Goal: Communication & Community: Answer question/provide support

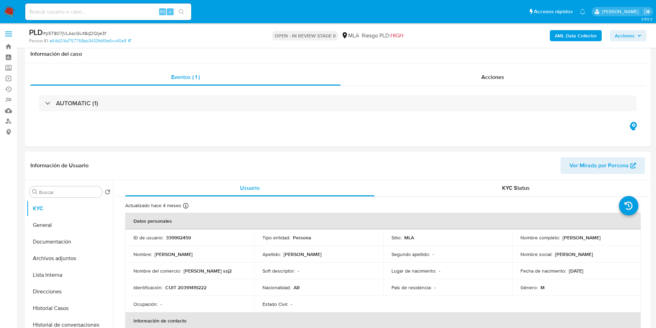
select select "10"
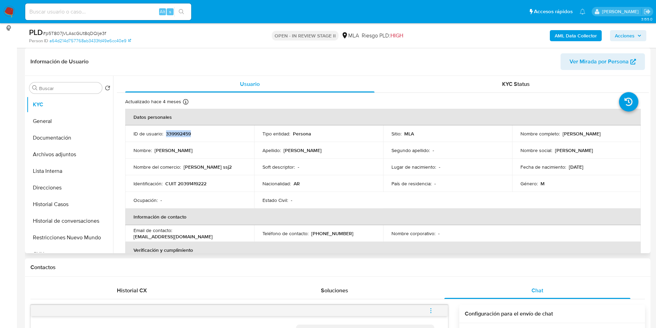
scroll to position [262, 0]
drag, startPoint x: 561, startPoint y: 134, endPoint x: 619, endPoint y: 133, distance: 58.8
click at [619, 133] on div "Nombre completo : Abel Patricio Jimenez" at bounding box center [577, 133] width 112 height 6
copy p "Abel Patricio Jimenez"
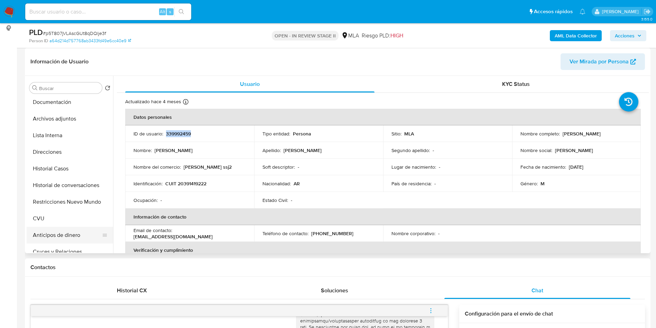
scroll to position [52, 0]
click at [45, 226] on button "Anticipos de dinero" at bounding box center [67, 218] width 81 height 17
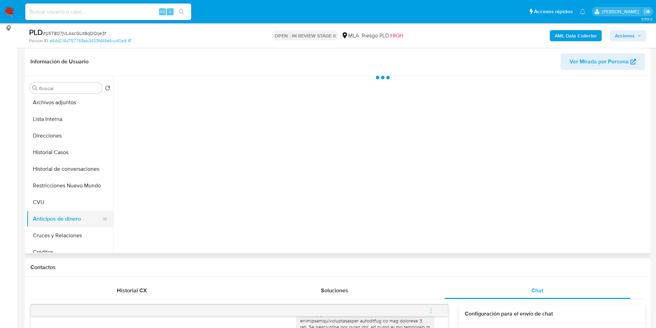
click at [49, 210] on button "Anticipos de dinero" at bounding box center [67, 218] width 81 height 17
click at [56, 198] on button "CVU" at bounding box center [67, 202] width 81 height 17
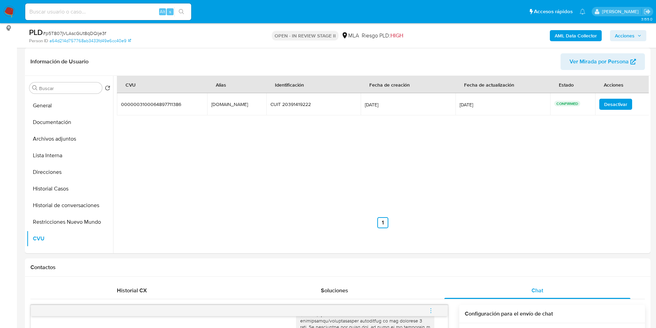
scroll to position [0, 0]
click at [78, 134] on button "Documentación" at bounding box center [67, 137] width 81 height 17
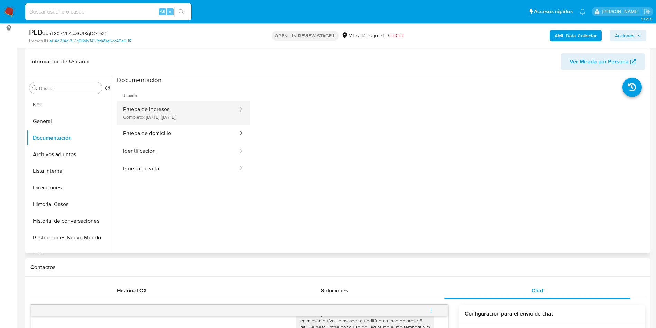
click at [153, 108] on button "Prueba de ingresos Completo: 07/04/2025 (hace 4 meses)" at bounding box center [178, 113] width 122 height 24
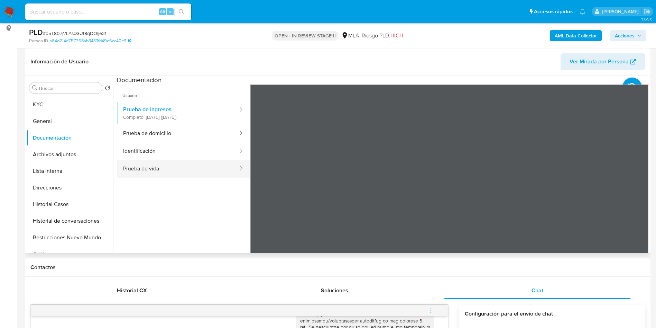
click at [164, 171] on button "Prueba de vida" at bounding box center [178, 169] width 122 height 18
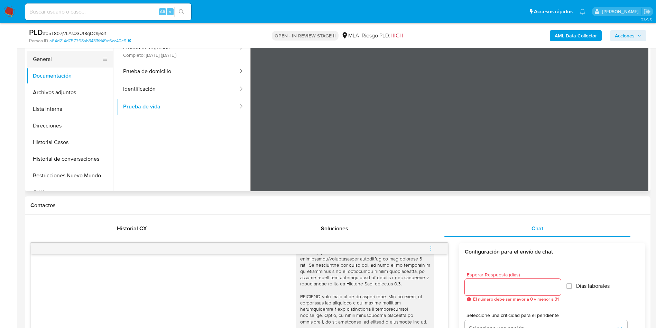
scroll to position [104, 0]
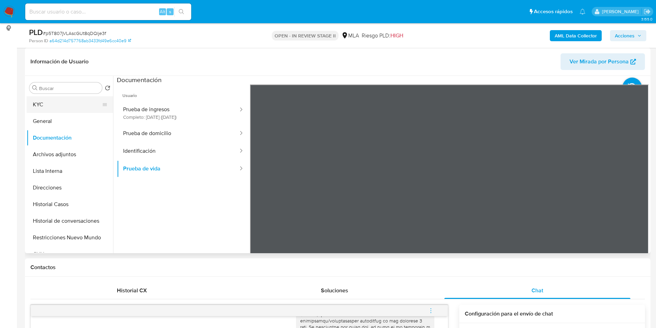
click at [65, 111] on button "KYC" at bounding box center [67, 104] width 81 height 17
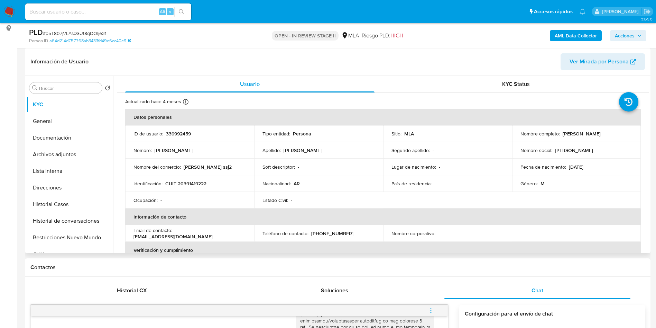
click at [189, 179] on td "Identificación : CUIT 20391419222" at bounding box center [189, 183] width 129 height 17
click at [188, 179] on td "Identificación : CUIT 20391419222" at bounding box center [189, 183] width 129 height 17
click at [189, 183] on p "CUIT 20391419222" at bounding box center [185, 183] width 41 height 6
copy p "20391419222"
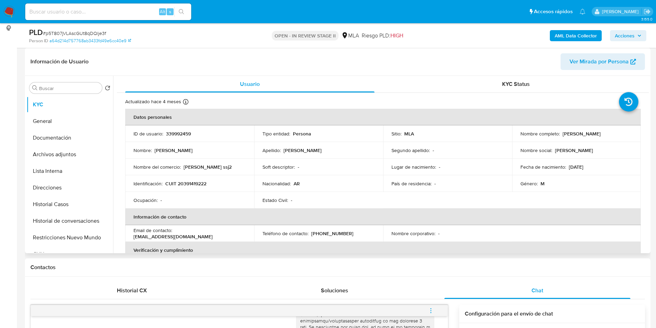
click at [564, 130] on p "Abel Patricio Jimenez" at bounding box center [582, 133] width 38 height 6
copy p "Abel"
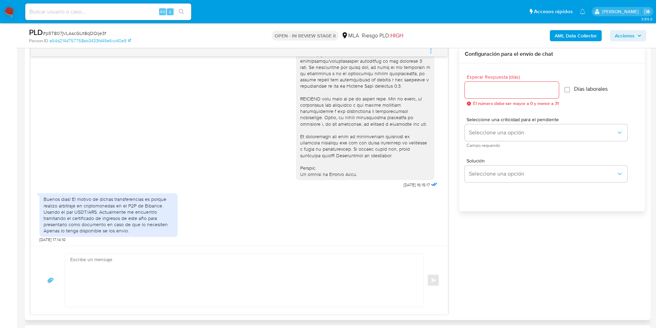
click at [202, 273] on textarea at bounding box center [242, 279] width 345 height 53
paste textarea "Abel"
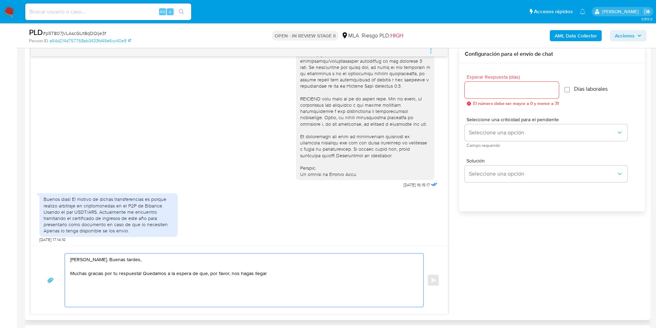
type textarea "Hola Abel. Buenas tardes, Muchas gracias por tu respuesta! Quedamos a la espera…"
click at [512, 86] on input "Esperar Respuesta (días)" at bounding box center [512, 89] width 94 height 9
type input "3"
click at [567, 88] on input "Días laborales" at bounding box center [564, 90] width 6 height 6
checkbox input "true"
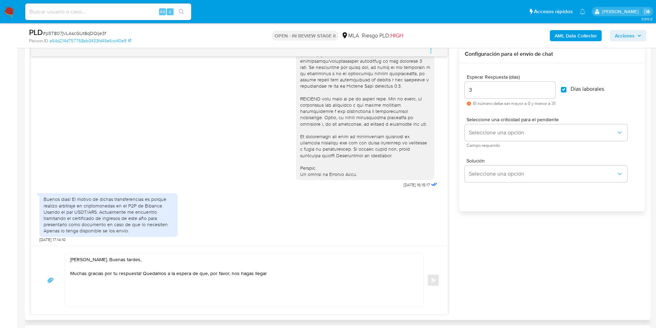
click at [290, 272] on textarea "Hola Abel. Buenas tardes, Muchas gracias por tu respuesta! Quedamos a la espera…" at bounding box center [242, 279] width 345 height 53
paste textarea "una Certificación contable de ingresos legalizada ante el Consejo Profesional d…"
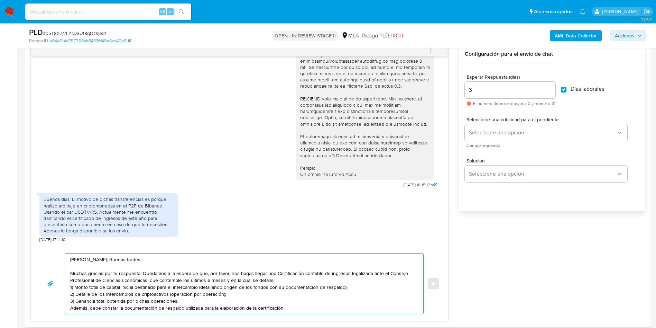
click at [286, 280] on textarea "Hola Abel. Buenas tardes, Muchas gracias por tu respuesta! Quedamos a la espera…" at bounding box center [242, 283] width 345 height 60
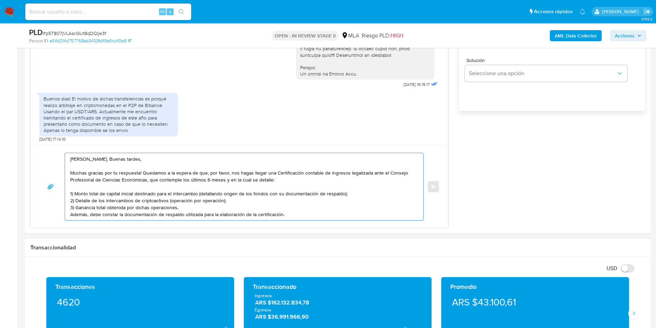
scroll to position [467, 0]
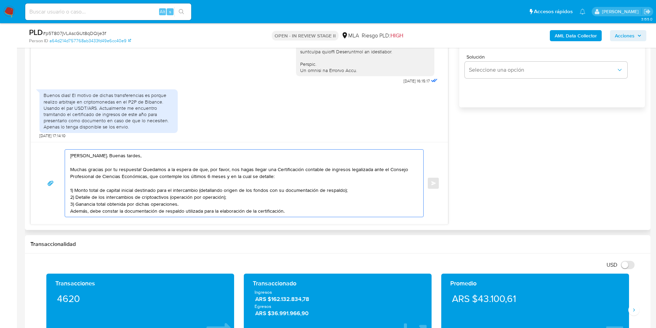
click at [261, 195] on textarea "Hola Abel. Buenas tardes, Muchas gracias por tu respuesta! Quedamos a la espera…" at bounding box center [242, 182] width 345 height 67
click at [267, 202] on textarea "Hola Abel. Buenas tardes, Muchas gracias por tu respuesta! Quedamos a la espera…" at bounding box center [242, 182] width 345 height 67
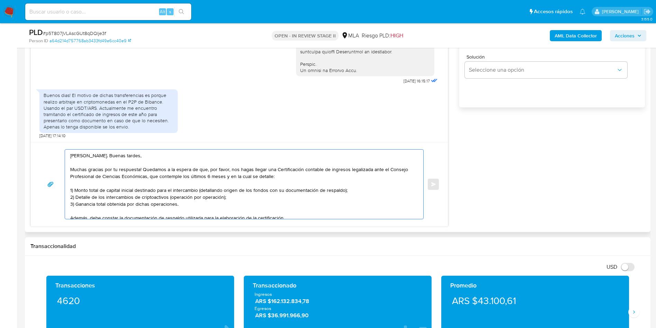
click at [285, 216] on textarea "Hola Abel. Buenas tardes, Muchas gracias por tu respuesta! Quedamos a la espera…" at bounding box center [242, 183] width 345 height 69
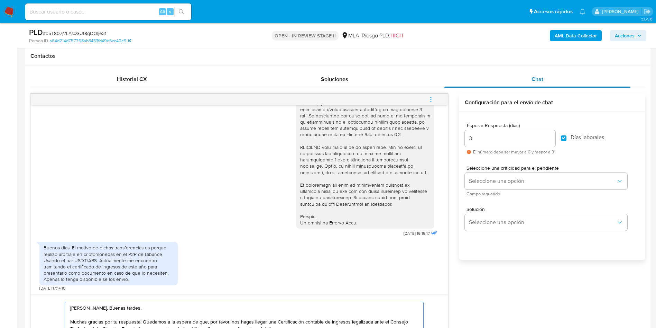
scroll to position [260, 0]
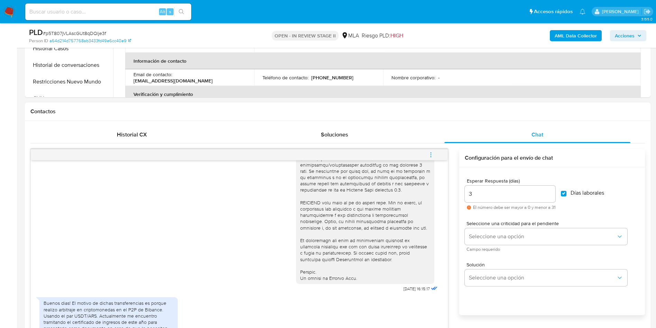
type textarea "Hola Abel. Buenas tardes, Muchas gracias por tu respuesta! Quedamos a la espera…"
drag, startPoint x: 472, startPoint y: 192, endPoint x: 449, endPoint y: 196, distance: 23.2
click at [449, 196] on div "20/08/2025 16:15:17 Buenos dias! El motivo de dichas transferencias es porque r…" at bounding box center [337, 291] width 615 height 285
type input "5"
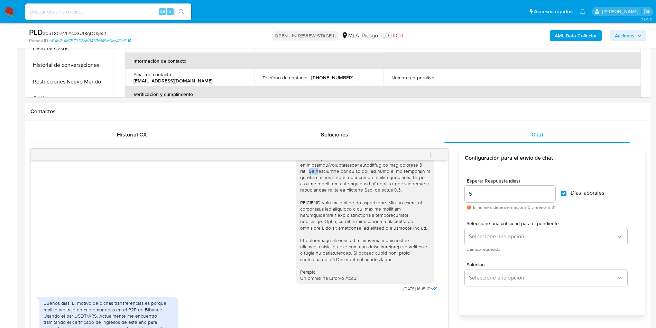
scroll to position [257, 0]
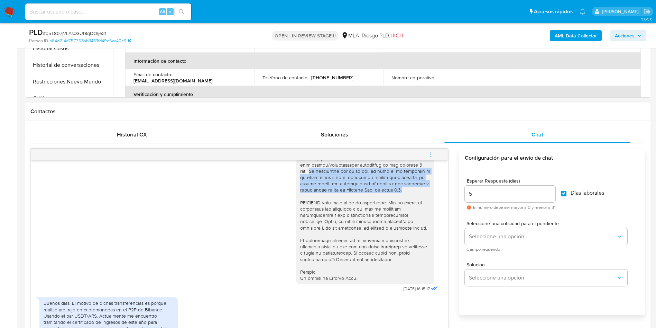
drag, startPoint x: 292, startPoint y: 165, endPoint x: 401, endPoint y: 191, distance: 112.0
click at [401, 191] on div at bounding box center [365, 101] width 130 height 359
copy div "Es importante que sepas que, en caso de no responder a lo solicitado o si lo pr…"
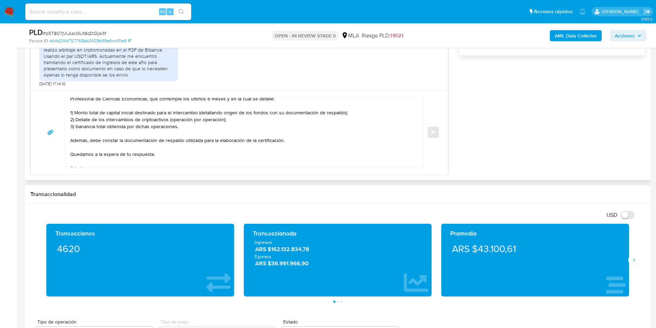
scroll to position [39, 0]
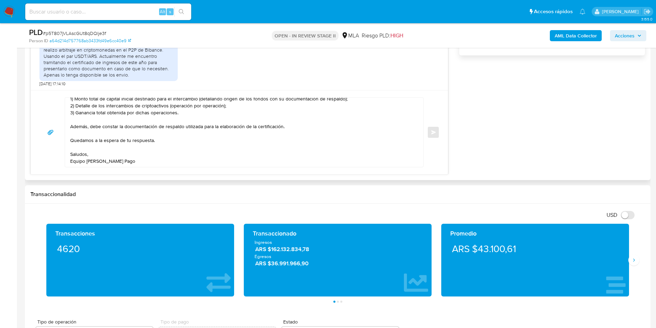
click at [307, 126] on textarea "Hola Abel. Buenas tardes, Muchas gracias por tu respuesta! Quedamos a la espera…" at bounding box center [242, 132] width 345 height 69
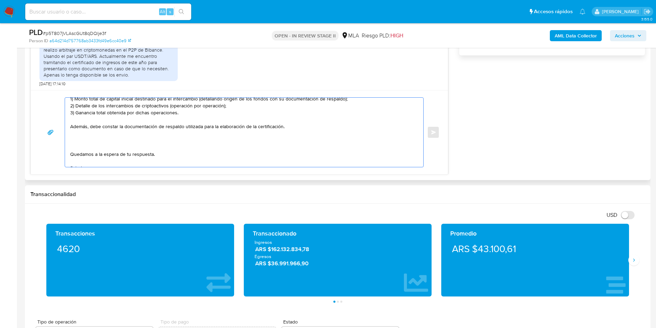
paste textarea "Es importante que sepas que, en caso de no responder a lo solicitado o si lo pr…"
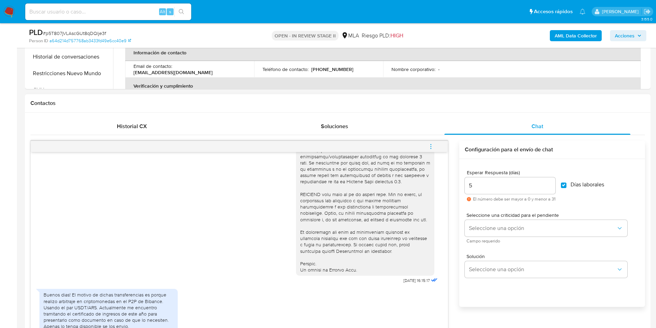
scroll to position [260, 0]
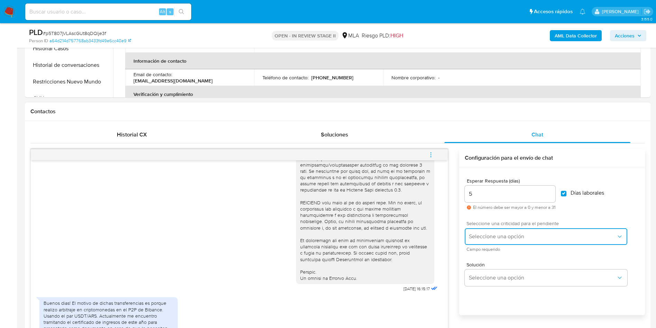
click at [504, 233] on span "Seleccione una opción" at bounding box center [542, 236] width 147 height 7
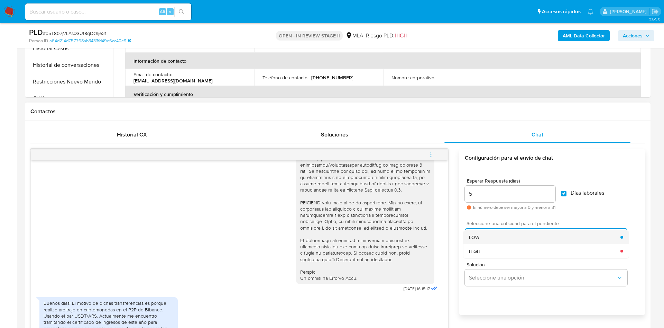
click at [499, 237] on div "LOW" at bounding box center [545, 237] width 152 height 14
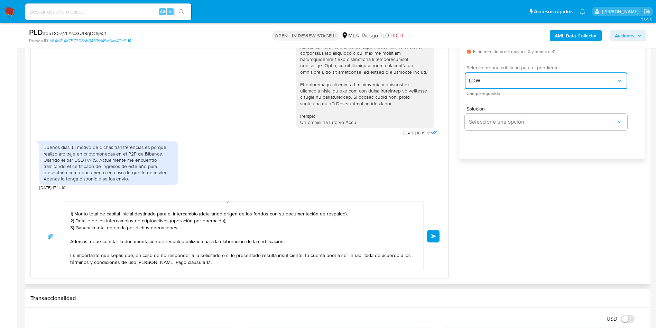
scroll to position [0, 0]
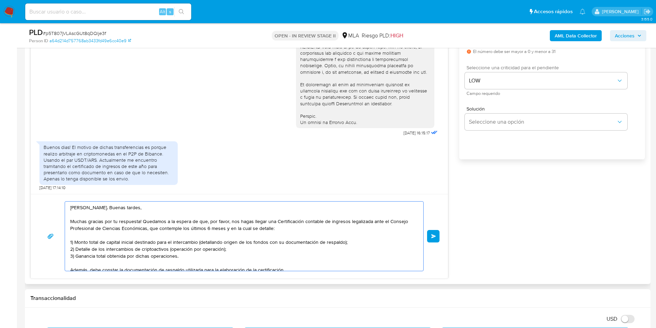
drag, startPoint x: 142, startPoint y: 220, endPoint x: 165, endPoint y: 221, distance: 23.6
click at [165, 221] on textarea "Hola Abel. Buenas tardes, Muchas gracias por tu respuesta! Quedamos a la espera…" at bounding box center [242, 235] width 345 height 69
click at [142, 221] on textarea "Hola Abel. Buenas tardes, Muchas gracias por tu respuesta! Quedamos a la espera…" at bounding box center [242, 235] width 345 height 69
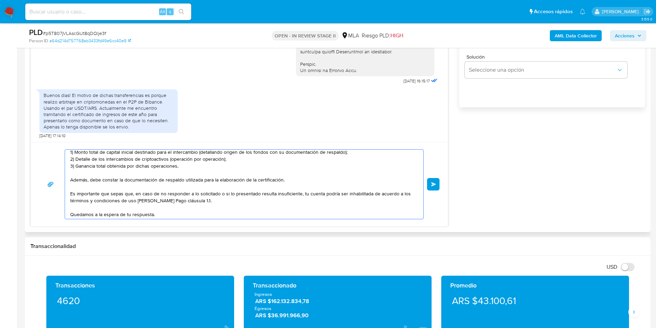
scroll to position [74, 0]
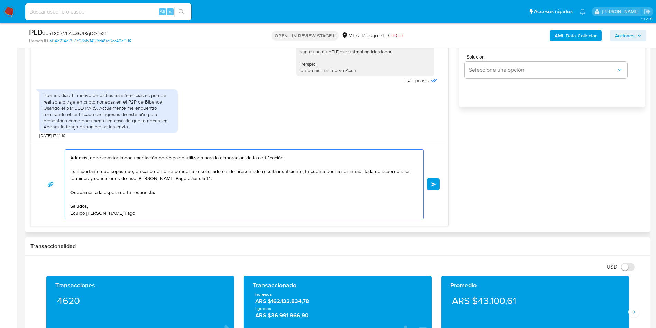
click at [142, 193] on textarea "Hola Abel. Buenas tardes, Muchas gracias por tu respuesta! Quedamos a la espera…" at bounding box center [242, 183] width 345 height 69
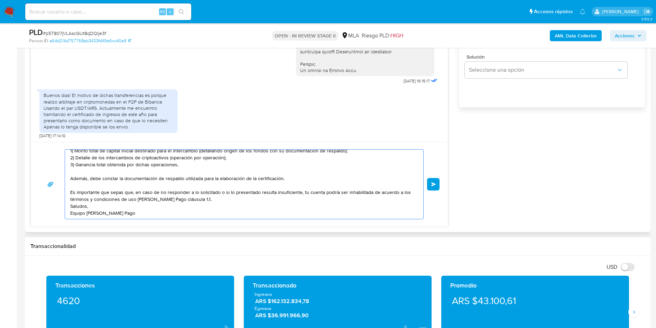
scroll to position [53, 0]
type textarea "Hola Abel. Buenas tardes, Muchas gracias por tu respuesta! Quedamos a la espera…"
click at [438, 181] on button "Enviar" at bounding box center [433, 184] width 12 height 12
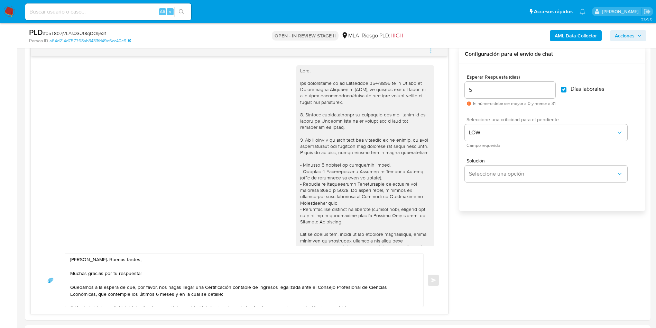
scroll to position [0, 0]
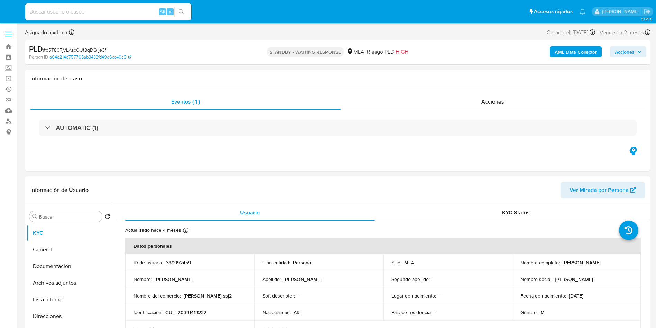
select select "10"
click at [137, 16] on input at bounding box center [108, 11] width 166 height 9
paste input "99515561"
type input "99515561"
click at [185, 16] on button "search-icon" at bounding box center [181, 12] width 14 height 10
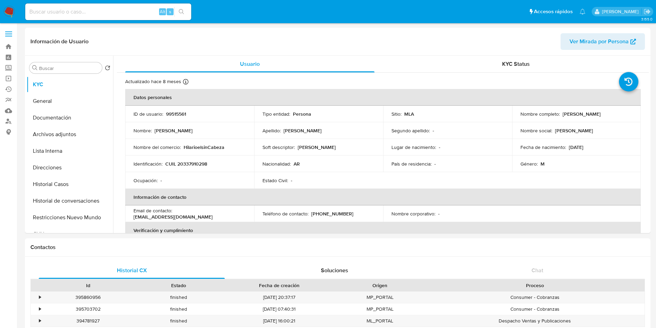
select select "10"
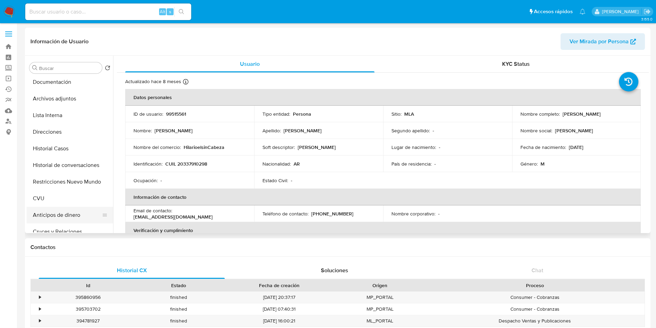
scroll to position [52, 0]
click at [53, 181] on button "CVU" at bounding box center [67, 182] width 81 height 17
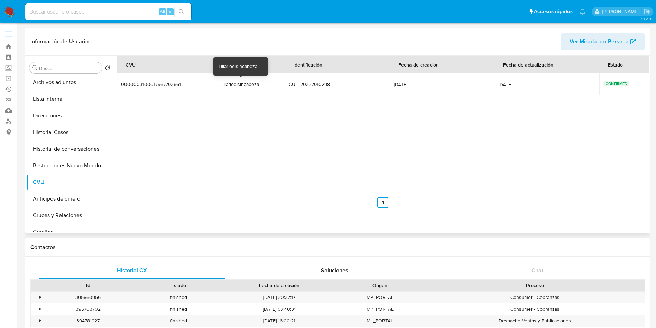
click at [240, 83] on div "Hilarioelsincabeza" at bounding box center [242, 84] width 44 height 6
click at [240, 82] on div "Hilarioelsincabeza" at bounding box center [242, 84] width 44 height 6
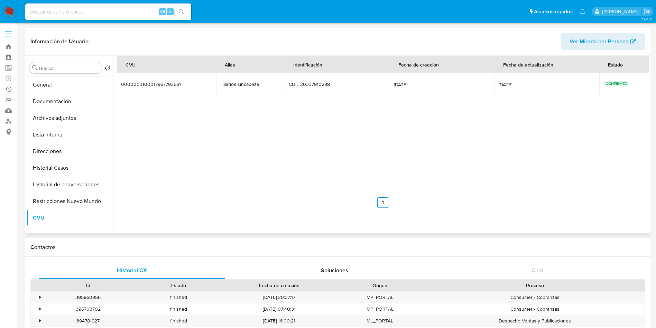
scroll to position [0, 0]
click at [59, 85] on button "KYC" at bounding box center [67, 84] width 81 height 17
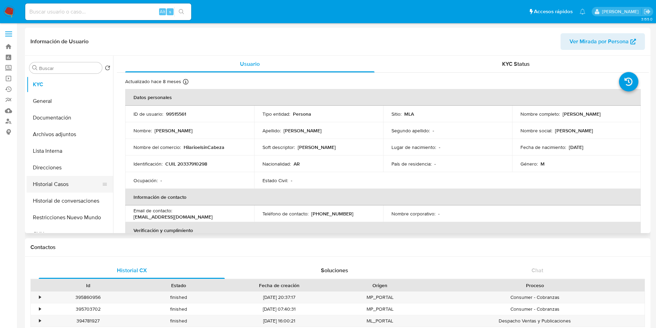
click at [77, 176] on button "Historial Casos" at bounding box center [67, 184] width 81 height 17
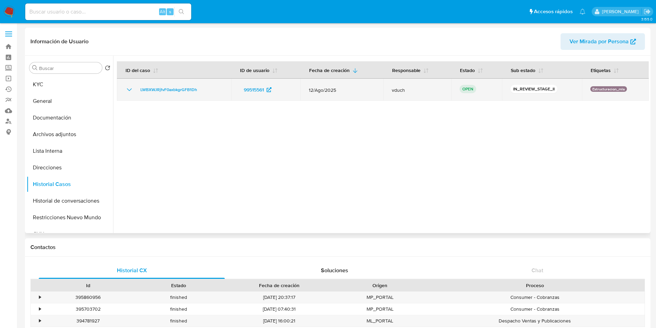
click at [142, 94] on td "LWBXWJRjfvF0axbkgrGFB1Dh" at bounding box center [174, 90] width 115 height 22
click at [158, 89] on span "LWBXWJRjfvF0axbkgrGFB1Dh" at bounding box center [168, 89] width 57 height 8
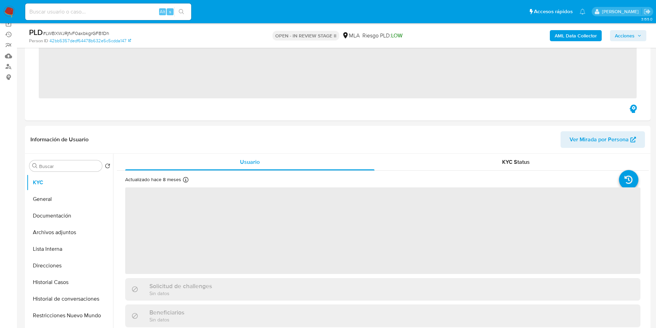
scroll to position [156, 0]
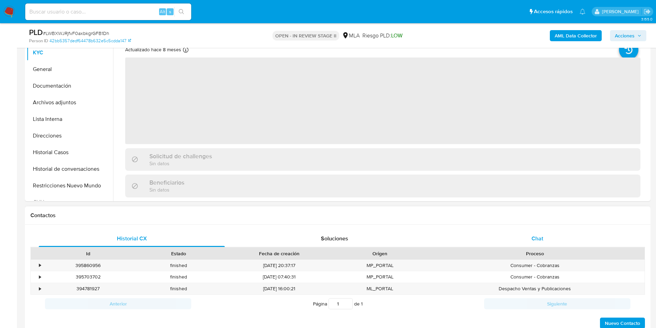
click at [563, 239] on div "Chat" at bounding box center [538, 238] width 186 height 17
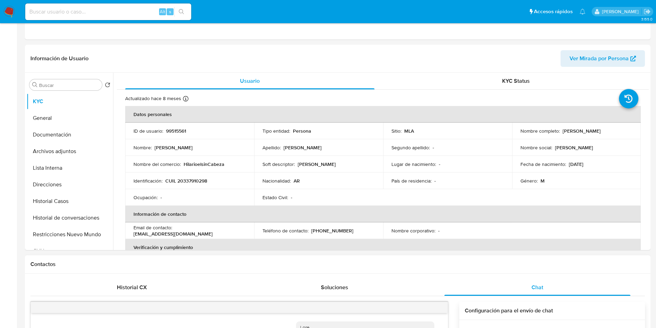
scroll to position [209, 0]
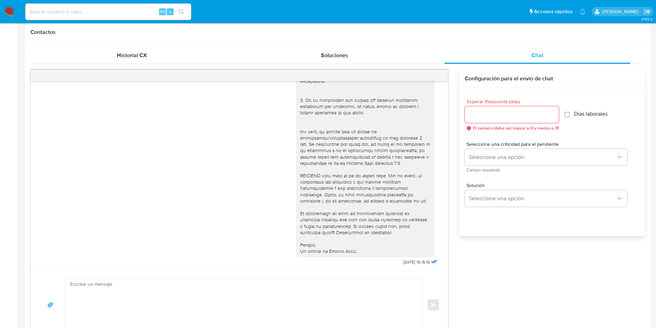
select select "10"
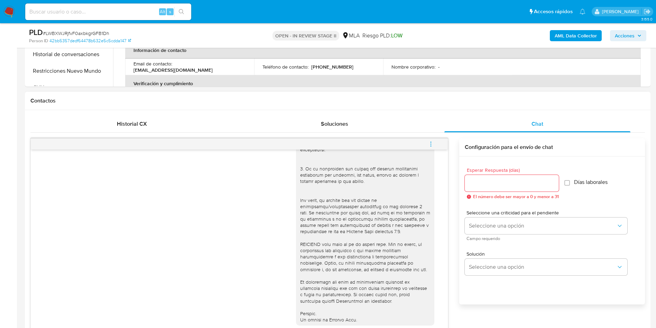
scroll to position [260, 0]
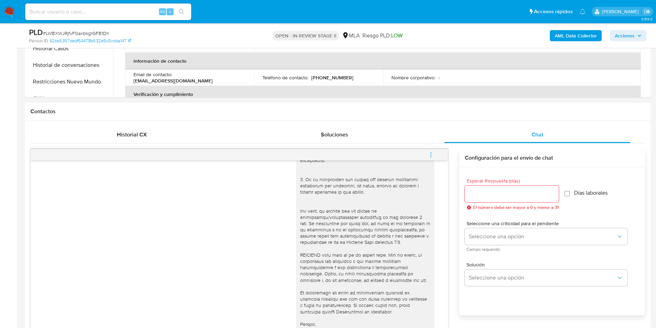
click at [428, 152] on icon "menu-action" at bounding box center [431, 155] width 6 height 6
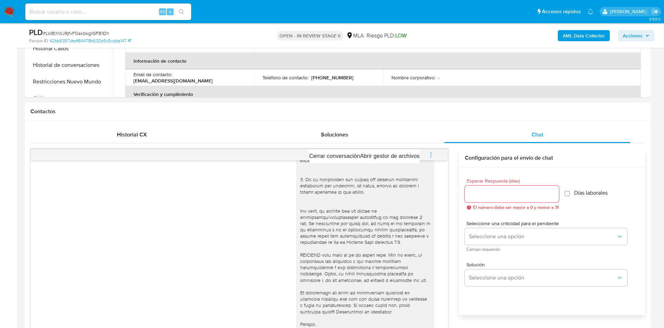
click at [390, 141] on div at bounding box center [332, 164] width 664 height 328
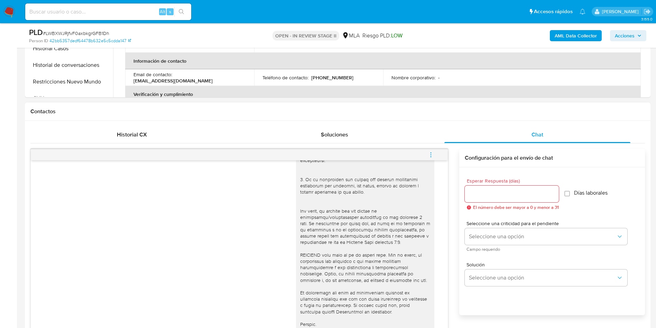
click at [409, 152] on div at bounding box center [239, 154] width 417 height 11
drag, startPoint x: 429, startPoint y: 150, endPoint x: 419, endPoint y: 153, distance: 10.3
click at [429, 150] on span "menu-action" at bounding box center [431, 154] width 6 height 17
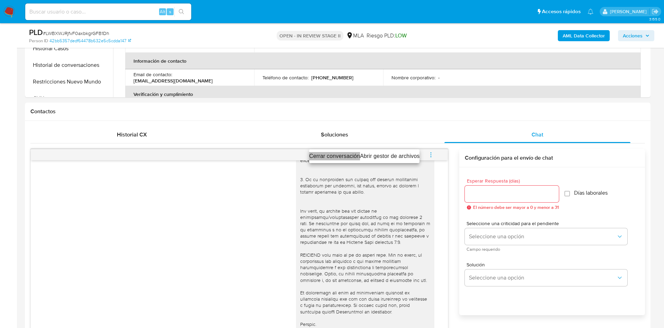
drag, startPoint x: 322, startPoint y: 154, endPoint x: 340, endPoint y: 163, distance: 20.7
click at [322, 153] on li "Cerrar conversación" at bounding box center [334, 156] width 51 height 8
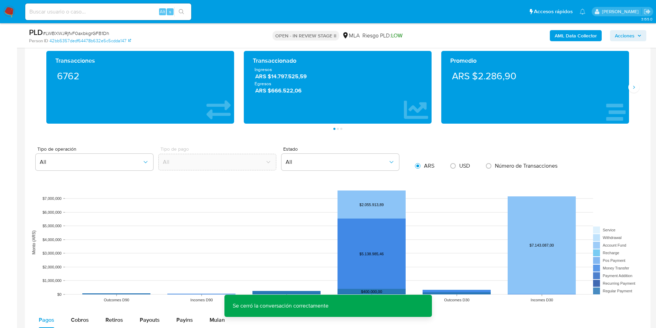
scroll to position [623, 0]
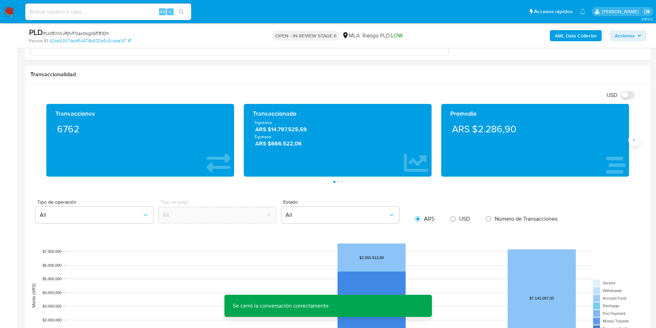
click at [633, 145] on button "Siguiente" at bounding box center [634, 140] width 11 height 11
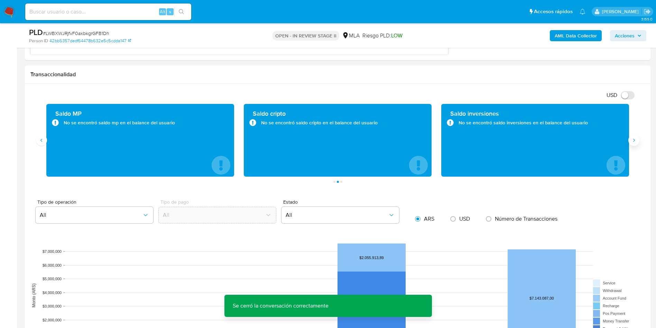
click at [633, 145] on button "Siguiente" at bounding box center [634, 140] width 11 height 11
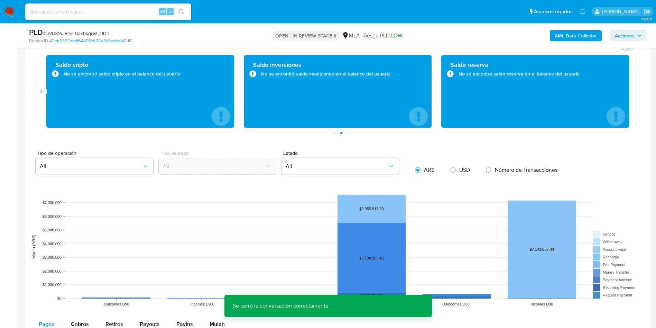
scroll to position [727, 0]
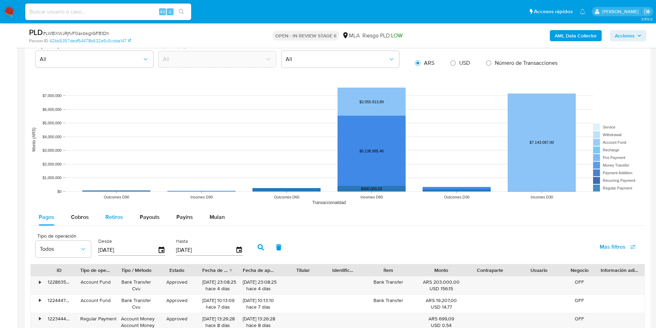
click at [148, 216] on span "Payouts" at bounding box center [150, 217] width 20 height 8
select select "10"
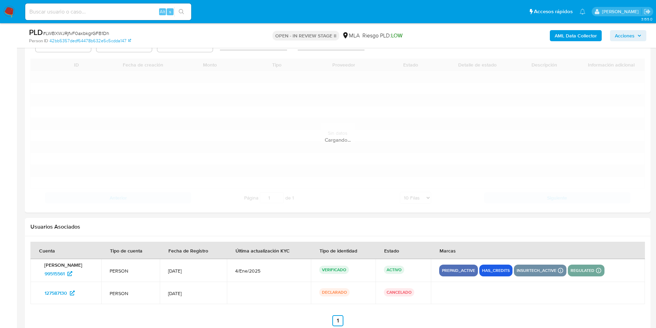
scroll to position [986, 0]
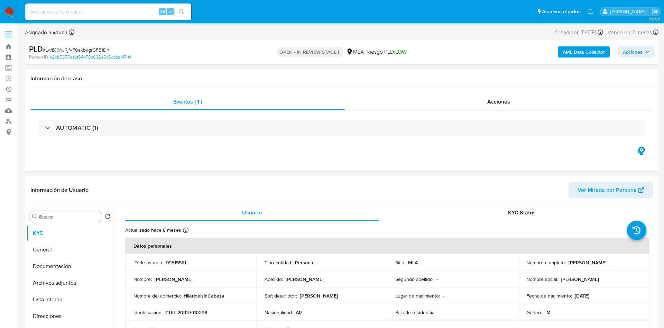
select select "10"
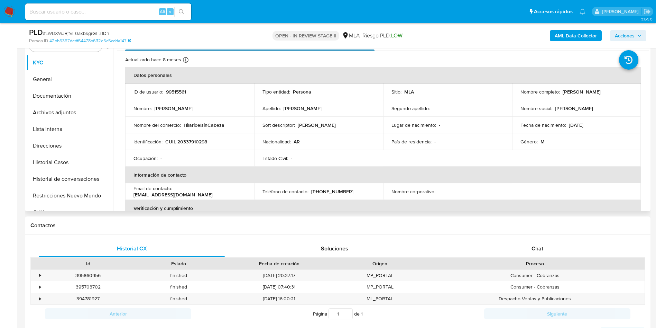
scroll to position [156, 0]
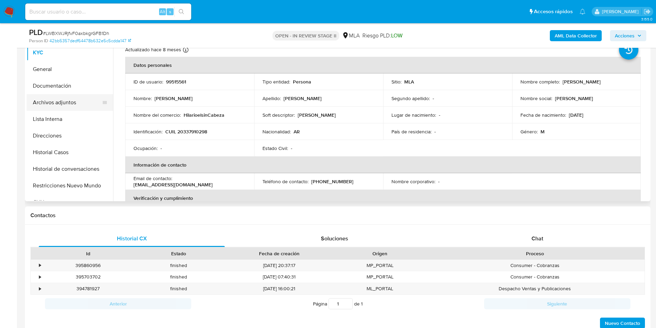
click at [64, 107] on button "Archivos adjuntos" at bounding box center [67, 102] width 81 height 17
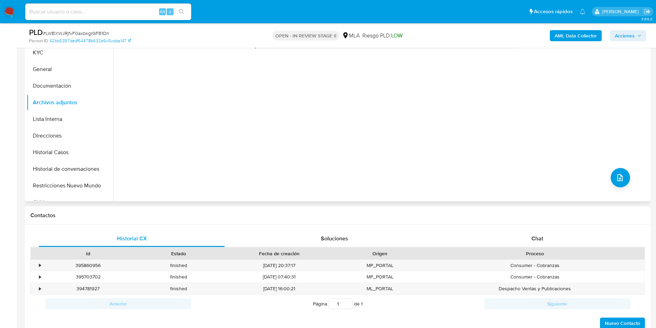
scroll to position [0, 0]
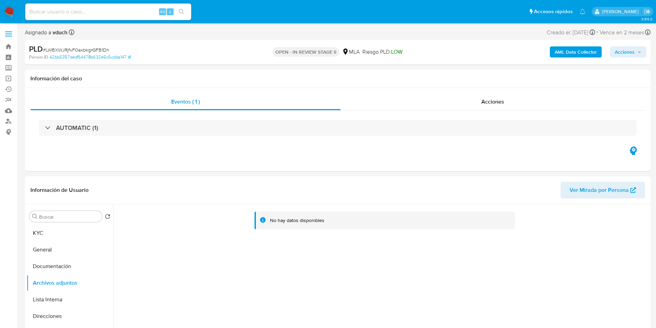
click at [562, 54] on b "AML Data Collector" at bounding box center [576, 51] width 42 height 11
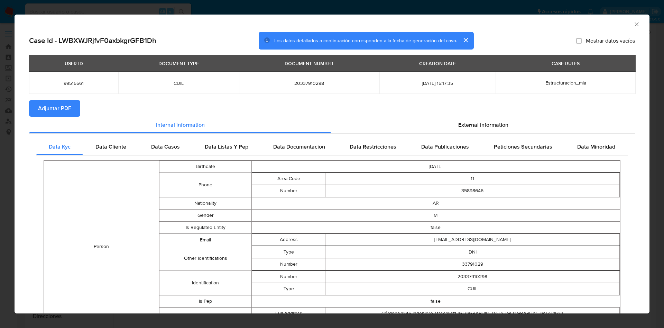
click at [60, 105] on span "Adjuntar PDF" at bounding box center [54, 108] width 33 height 15
click at [633, 24] on div "AML Data Collector" at bounding box center [332, 23] width 635 height 17
click at [625, 22] on div "AML Data Collector" at bounding box center [326, 23] width 614 height 8
click at [622, 19] on div "AML Data Collector" at bounding box center [326, 23] width 614 height 8
click at [634, 26] on div "AML Data Collector" at bounding box center [332, 23] width 635 height 17
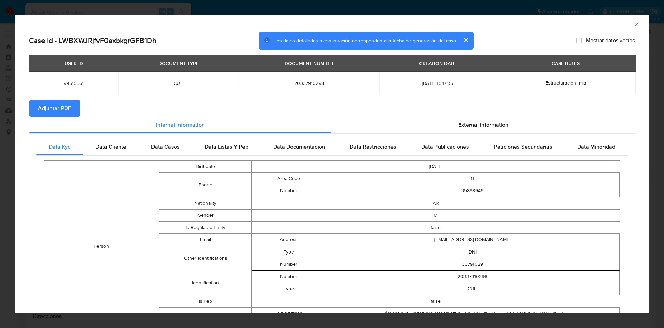
click at [634, 24] on icon "Cerrar ventana" at bounding box center [637, 24] width 7 height 7
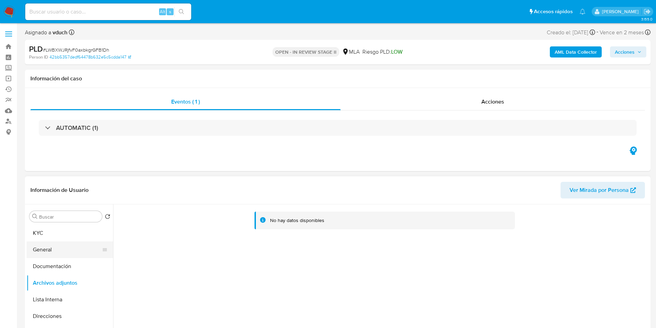
click at [71, 256] on button "General" at bounding box center [67, 249] width 81 height 17
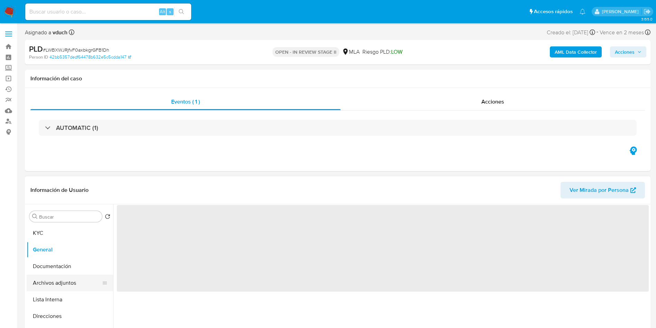
click at [78, 281] on button "Archivos adjuntos" at bounding box center [67, 282] width 81 height 17
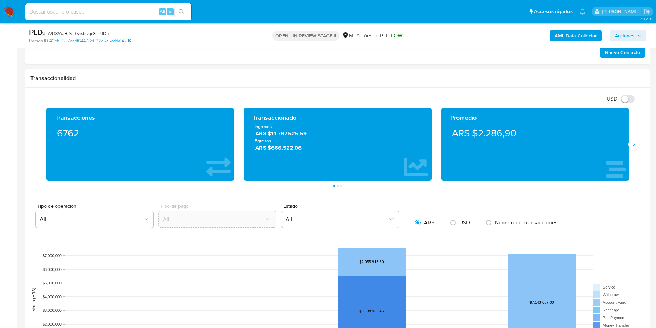
scroll to position [623, 0]
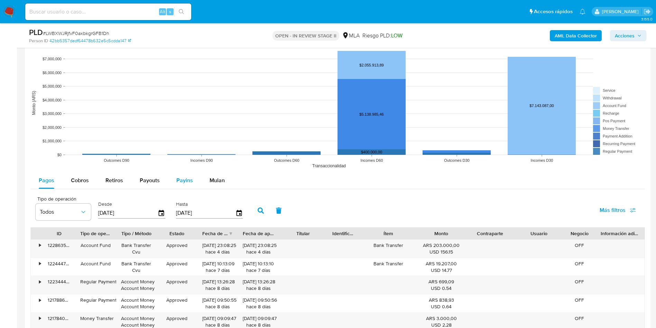
click at [176, 185] on div "Payins" at bounding box center [184, 180] width 17 height 17
select select "10"
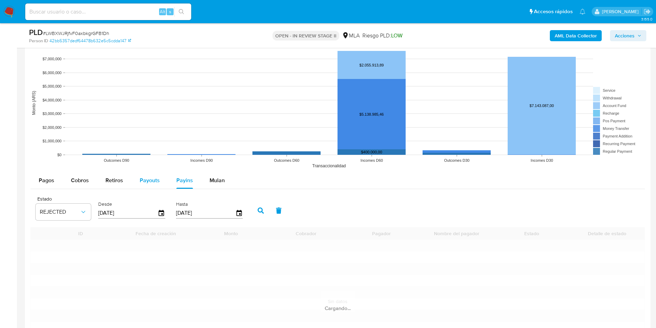
click at [140, 175] on div "Payouts" at bounding box center [150, 180] width 20 height 17
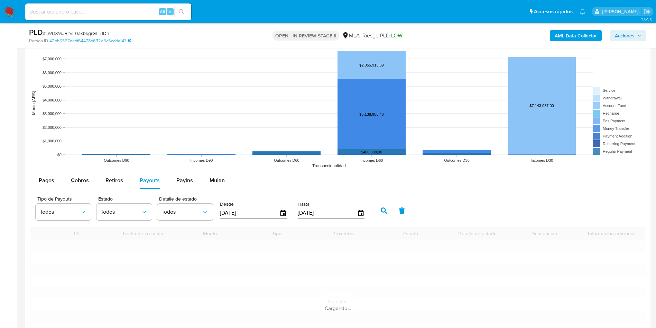
scroll to position [779, 0]
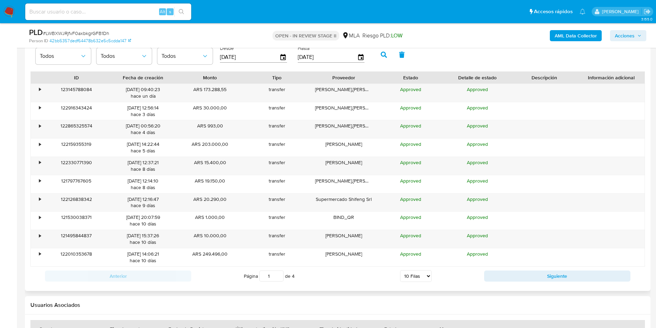
click at [426, 276] on select "5 Filas 10 Filas 20 Filas 25 Filas 50 Filas 100 Filas" at bounding box center [415, 276] width 31 height 12
click at [426, 271] on select "5 Filas 10 Filas 20 Filas 25 Filas 50 Filas 100 Filas" at bounding box center [415, 276] width 31 height 12
click at [424, 275] on select "5 Filas 10 Filas 20 Filas 25 Filas 50 Filas 100 Filas" at bounding box center [415, 276] width 31 height 12
select select "100"
click at [400, 270] on select "5 Filas 10 Filas 20 Filas 25 Filas 50 Filas 100 Filas" at bounding box center [415, 276] width 31 height 12
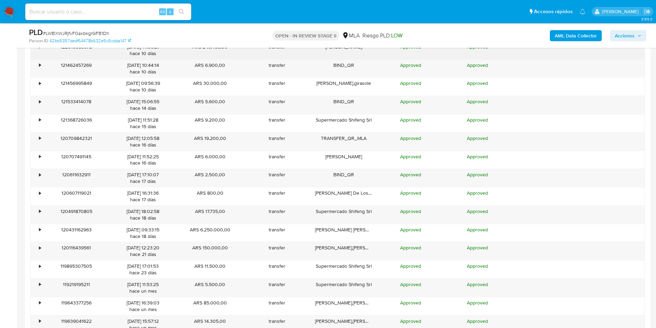
scroll to position [986, 0]
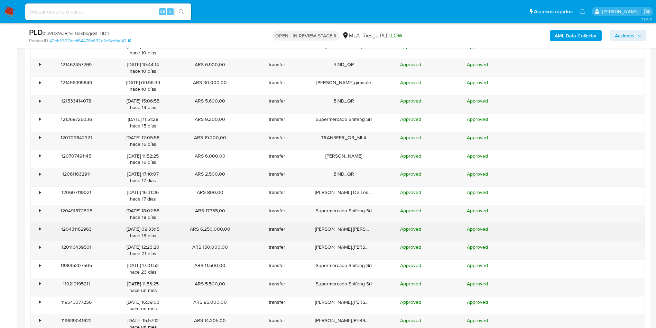
drag, startPoint x: 339, startPoint y: 227, endPoint x: 102, endPoint y: 228, distance: 237.0
click at [102, 228] on div "• 120431162963 04/08/2025 09:33:15 hace 18 días ARS 6.250.000,00 transfer Villa…" at bounding box center [338, 232] width 614 height 18
click at [137, 228] on div "04/08/2025 09:33:15 hace 18 días" at bounding box center [143, 232] width 57 height 13
click at [40, 227] on div "•" at bounding box center [40, 229] width 2 height 7
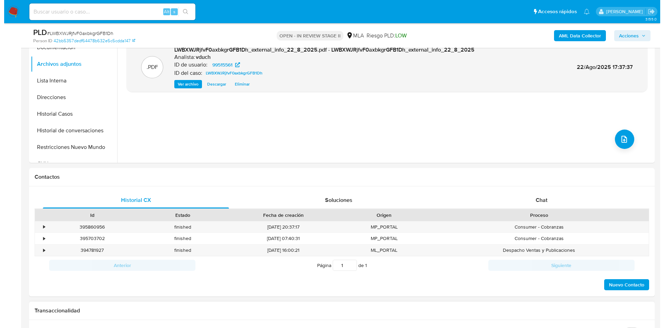
scroll to position [38, 0]
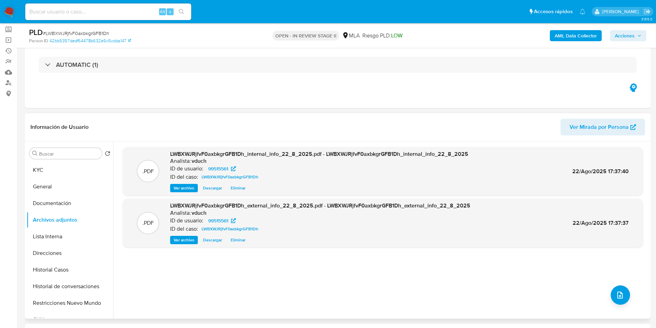
click at [611, 286] on div ".PDF LWBXWJRjfvF0axbkgrGFB1Dh_internal_info_22_8_2025.pdf - LWBXWJRjfvF0axbkgrG…" at bounding box center [382, 230] width 521 height 166
click at [615, 289] on button "upload-file" at bounding box center [620, 294] width 19 height 19
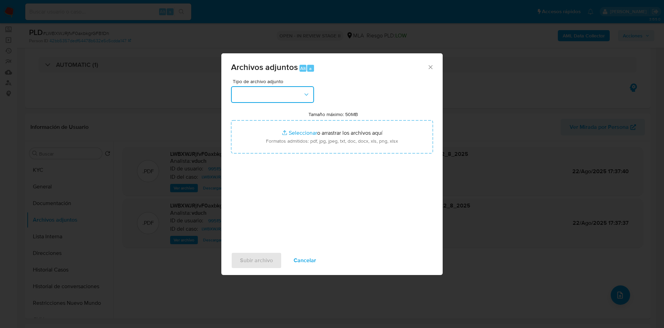
click at [292, 92] on button "button" at bounding box center [272, 94] width 83 height 17
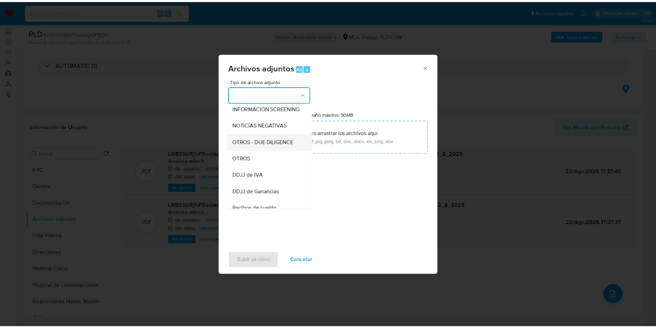
scroll to position [104, 0]
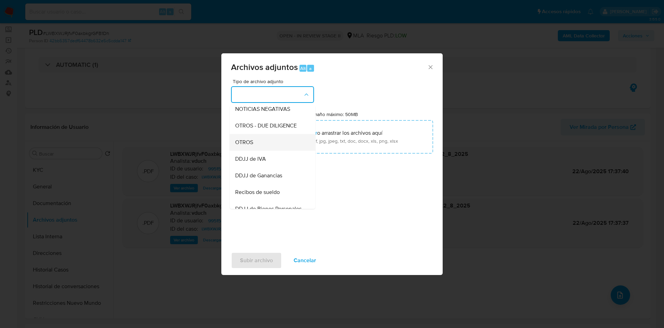
click at [260, 149] on div "OTROS" at bounding box center [270, 142] width 71 height 17
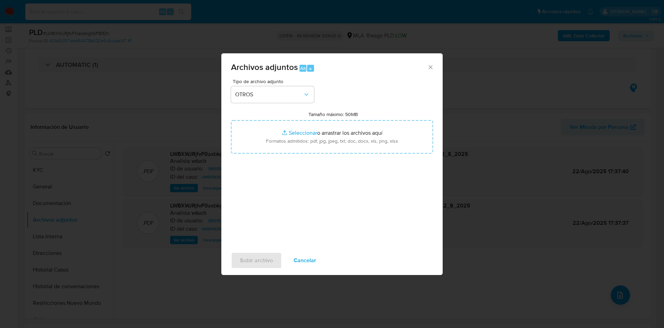
click at [299, 255] on span "Cancelar" at bounding box center [305, 260] width 22 height 15
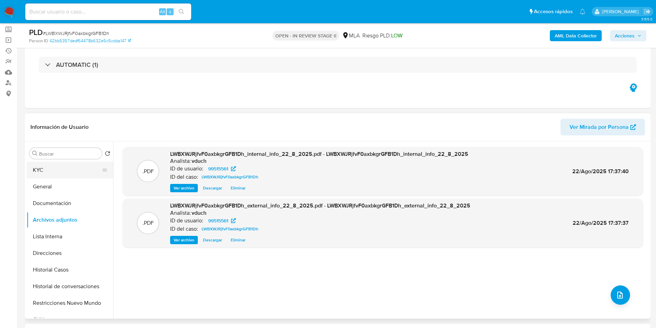
click at [81, 172] on button "KYC" at bounding box center [67, 170] width 81 height 17
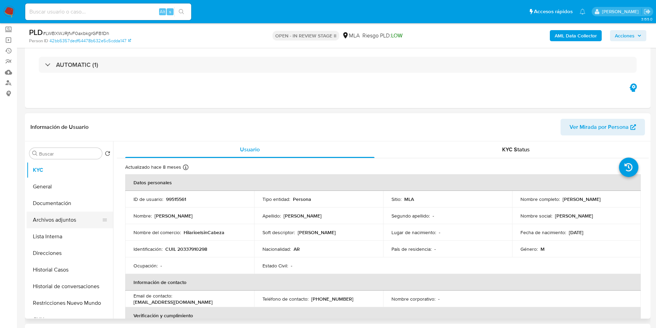
click at [60, 212] on button "Archivos adjuntos" at bounding box center [67, 219] width 81 height 17
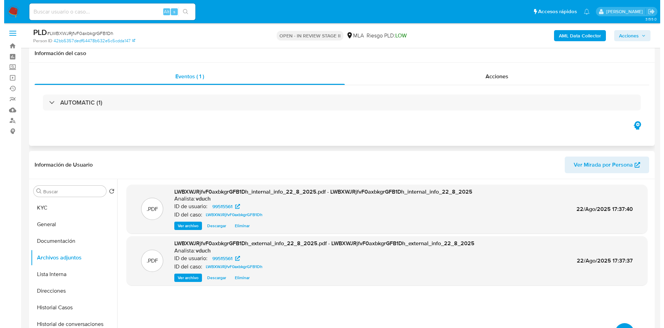
scroll to position [52, 0]
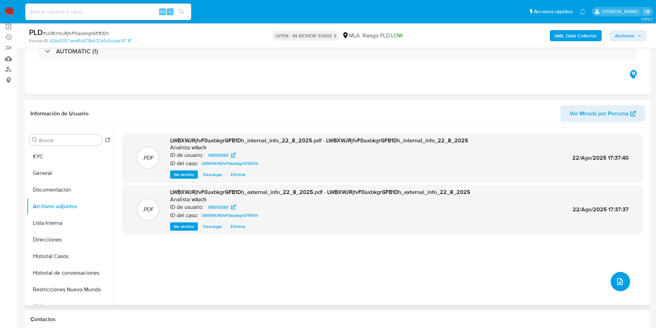
click at [625, 284] on button "upload-file" at bounding box center [620, 281] width 19 height 19
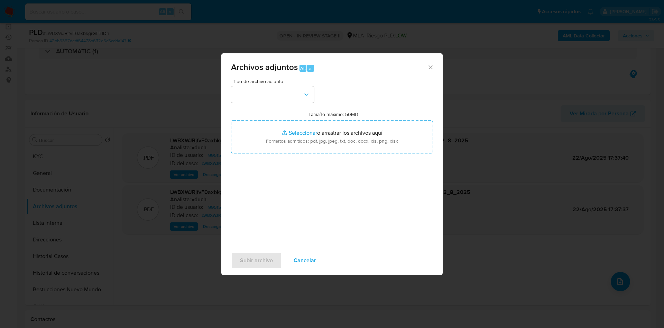
click at [316, 103] on div "Tipo de archivo adjunto Tamaño máximo: 50MB Seleccionar archivos Seleccionar o …" at bounding box center [332, 160] width 202 height 163
click at [275, 87] on button "button" at bounding box center [272, 94] width 83 height 17
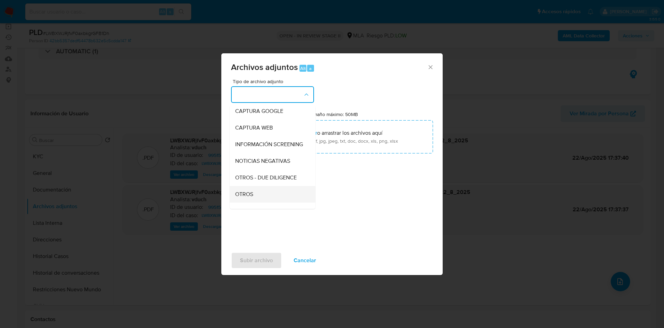
click at [262, 200] on div "OTROS" at bounding box center [270, 194] width 71 height 17
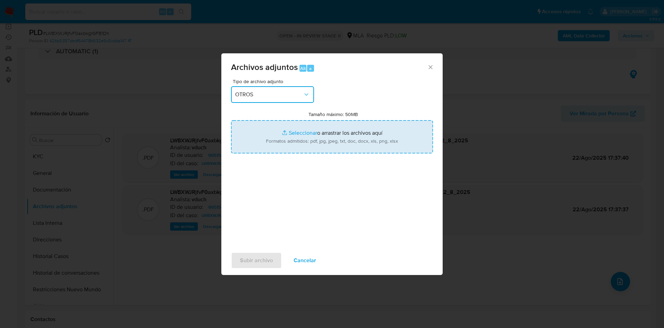
type input "C:\fakepath\Caselog LWBXWJRjfvF0axbkgrGFB1Dh_2025_08_20_12_20_48.docx"
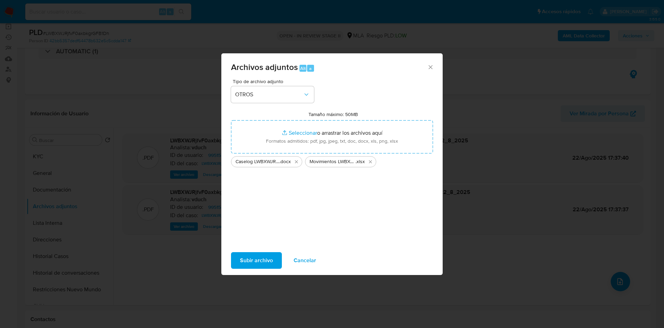
click at [270, 257] on span "Subir archivo" at bounding box center [256, 260] width 33 height 15
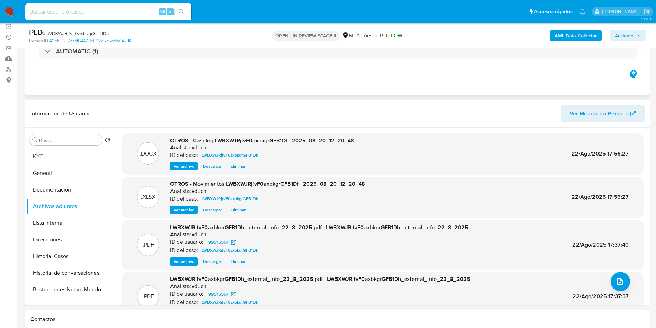
drag, startPoint x: 199, startPoint y: 90, endPoint x: 559, endPoint y: 76, distance: 360.8
click at [199, 90] on div "Eventos ( 1 ) Acciones AUTOMATIC (1)" at bounding box center [338, 52] width 626 height 83
click at [629, 36] on span "Acciones" at bounding box center [625, 35] width 20 height 11
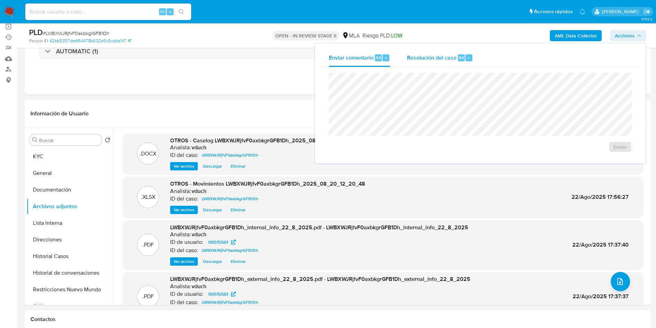
click at [459, 55] on span "Alt" at bounding box center [462, 57] width 6 height 7
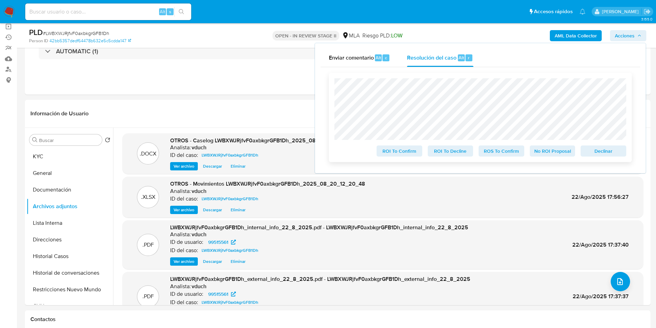
click at [555, 153] on span "No ROI Proposal" at bounding box center [553, 151] width 36 height 10
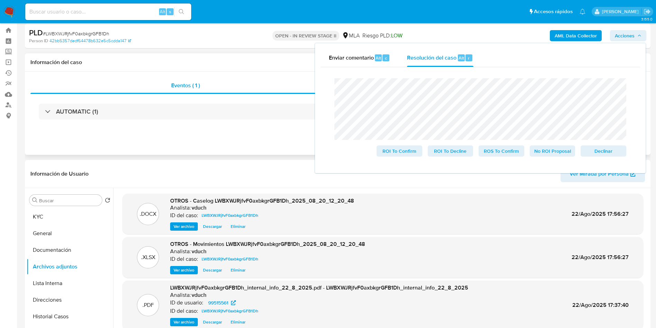
scroll to position [0, 0]
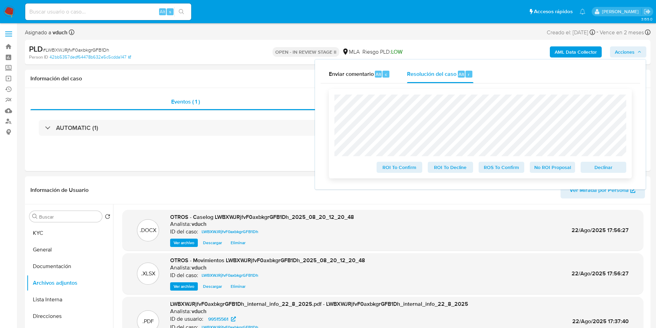
click at [549, 166] on span "No ROI Proposal" at bounding box center [553, 167] width 36 height 10
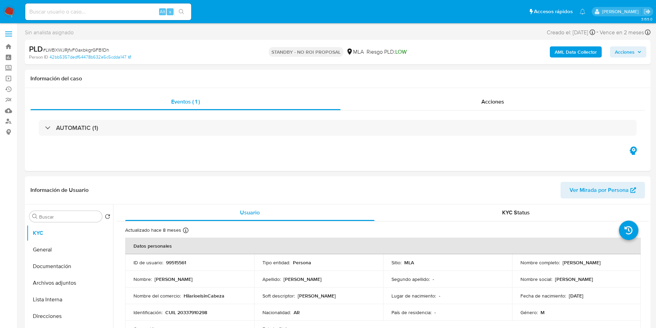
select select "10"
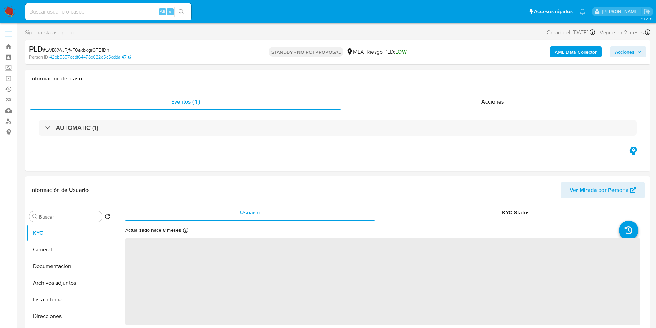
select select "10"
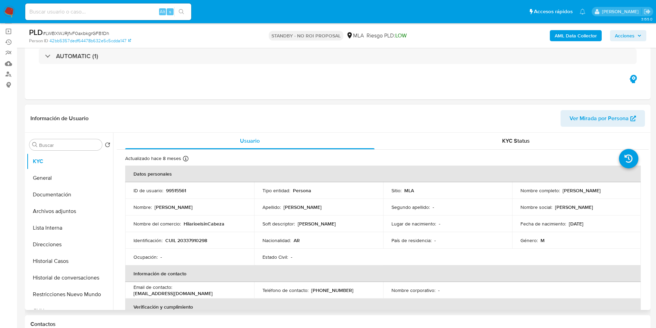
scroll to position [52, 0]
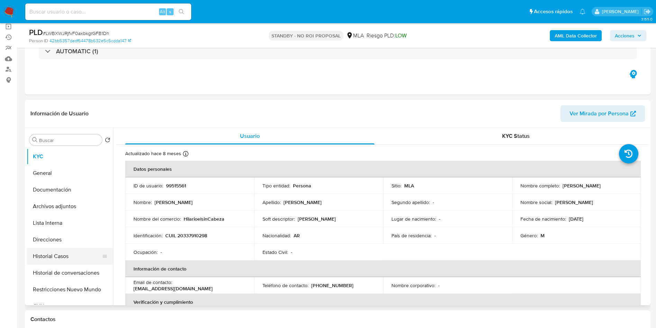
click at [67, 256] on button "Historial Casos" at bounding box center [67, 256] width 81 height 17
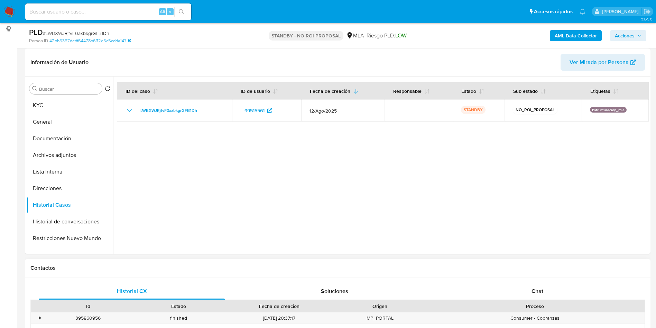
scroll to position [104, 0]
click at [73, 234] on button "Restricciones Nuevo Mundo" at bounding box center [67, 237] width 81 height 17
click at [65, 220] on button "Historial de conversaciones" at bounding box center [67, 220] width 81 height 17
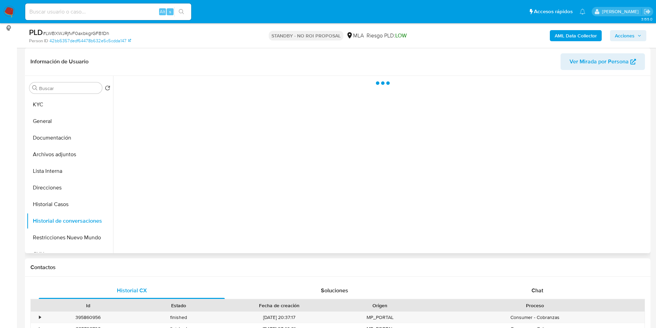
drag, startPoint x: 338, startPoint y: 158, endPoint x: 355, endPoint y: 116, distance: 45.9
click at [354, 116] on div at bounding box center [381, 164] width 536 height 177
click at [366, 152] on div at bounding box center [381, 164] width 536 height 177
click at [357, 206] on div at bounding box center [381, 164] width 536 height 177
